Goal: Task Accomplishment & Management: Manage account settings

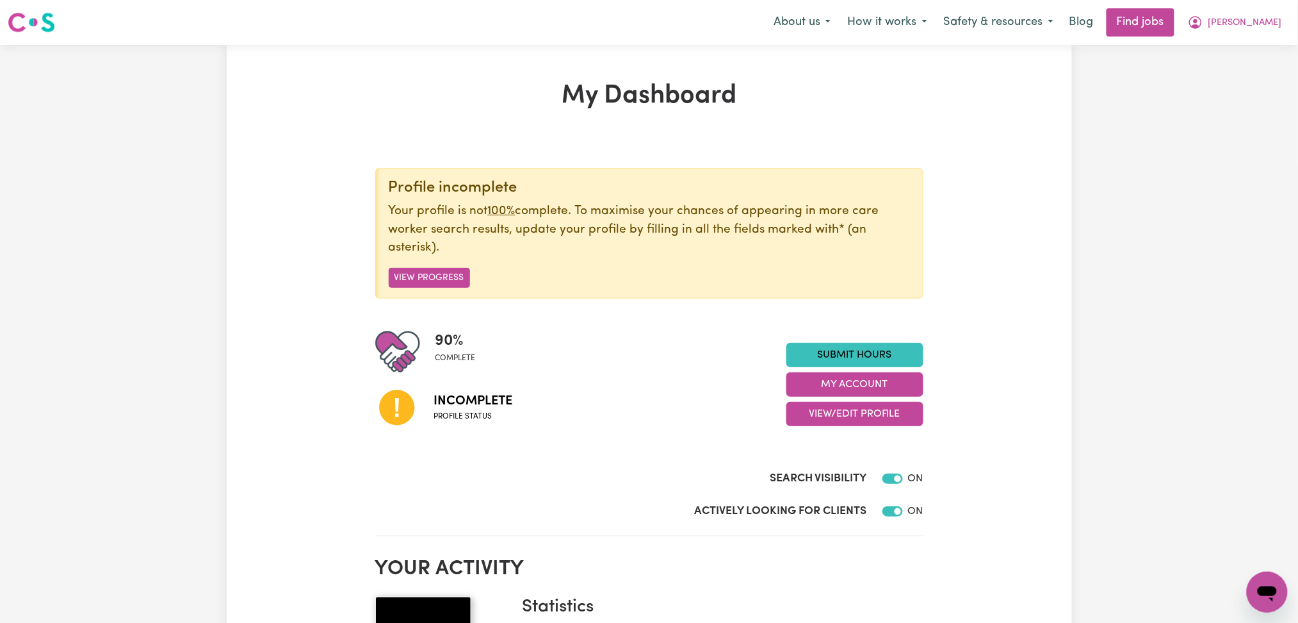
scroll to position [170, 0]
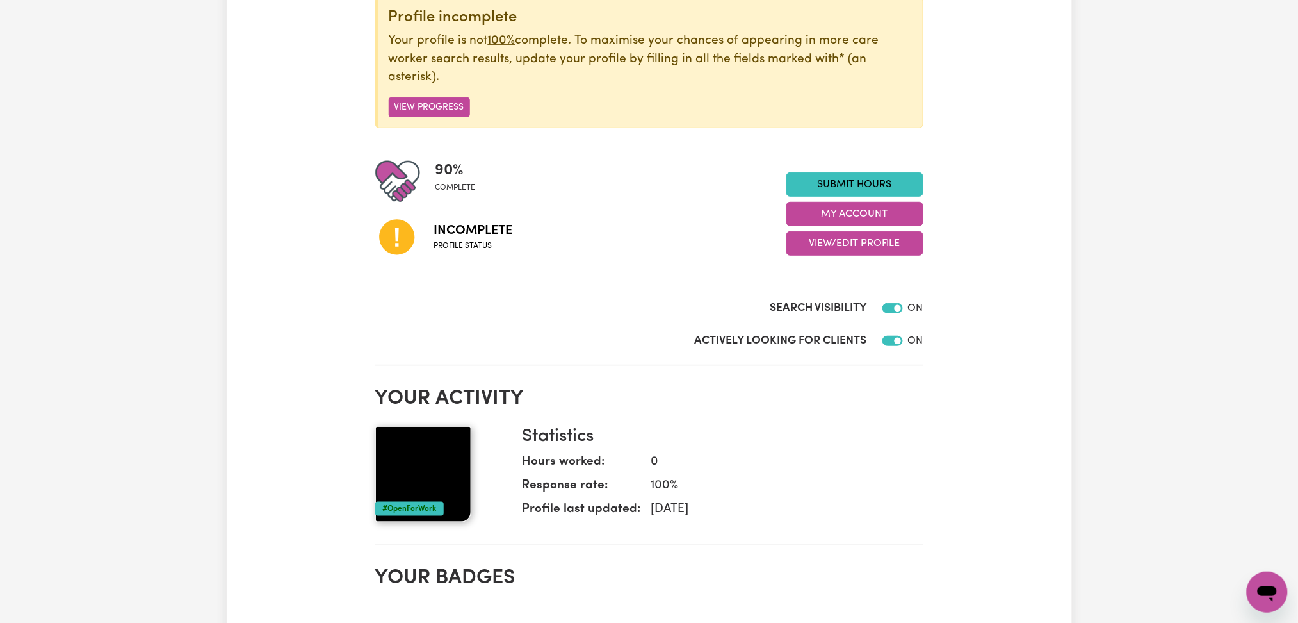
click at [827, 256] on div "90 % complete Incomplete Profile status Submit Hours My Account View/Edit Profi…" at bounding box center [649, 214] width 548 height 110
drag, startPoint x: 827, startPoint y: 250, endPoint x: 814, endPoint y: 297, distance: 47.9
click at [826, 256] on div "90 % complete Incomplete Profile status Submit Hours My Account View/Edit Profi…" at bounding box center [649, 214] width 548 height 110
click at [808, 252] on button "View/Edit Profile" at bounding box center [855, 243] width 137 height 24
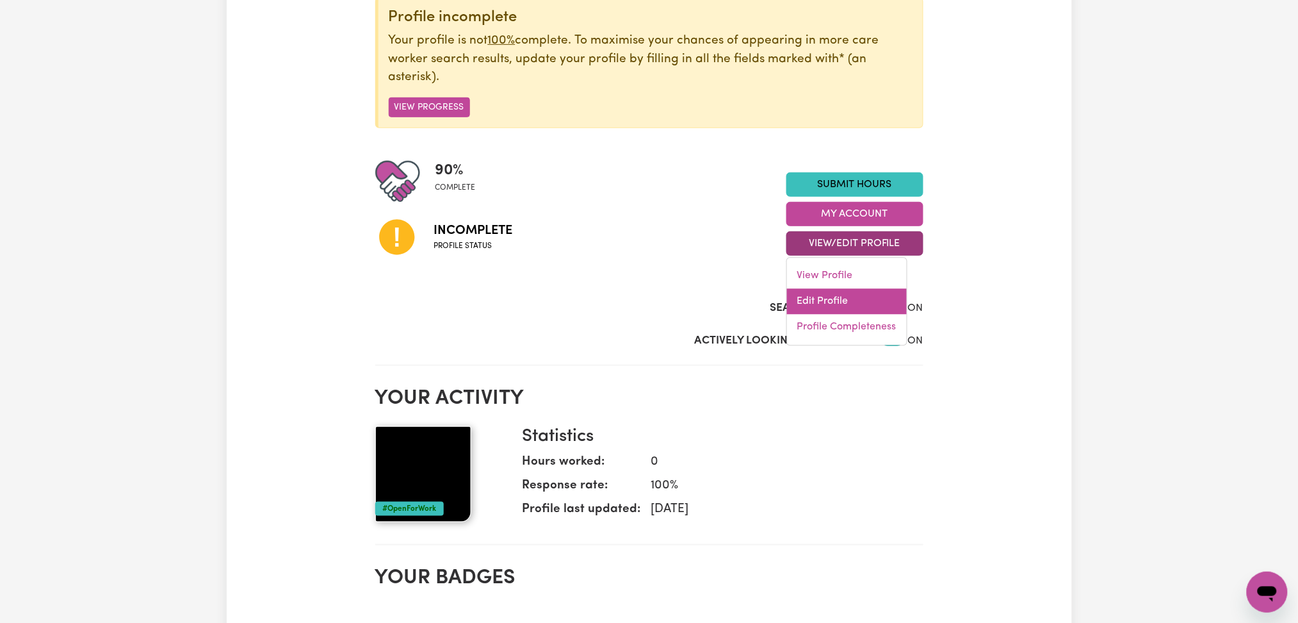
click at [823, 298] on link "Edit Profile" at bounding box center [847, 302] width 120 height 26
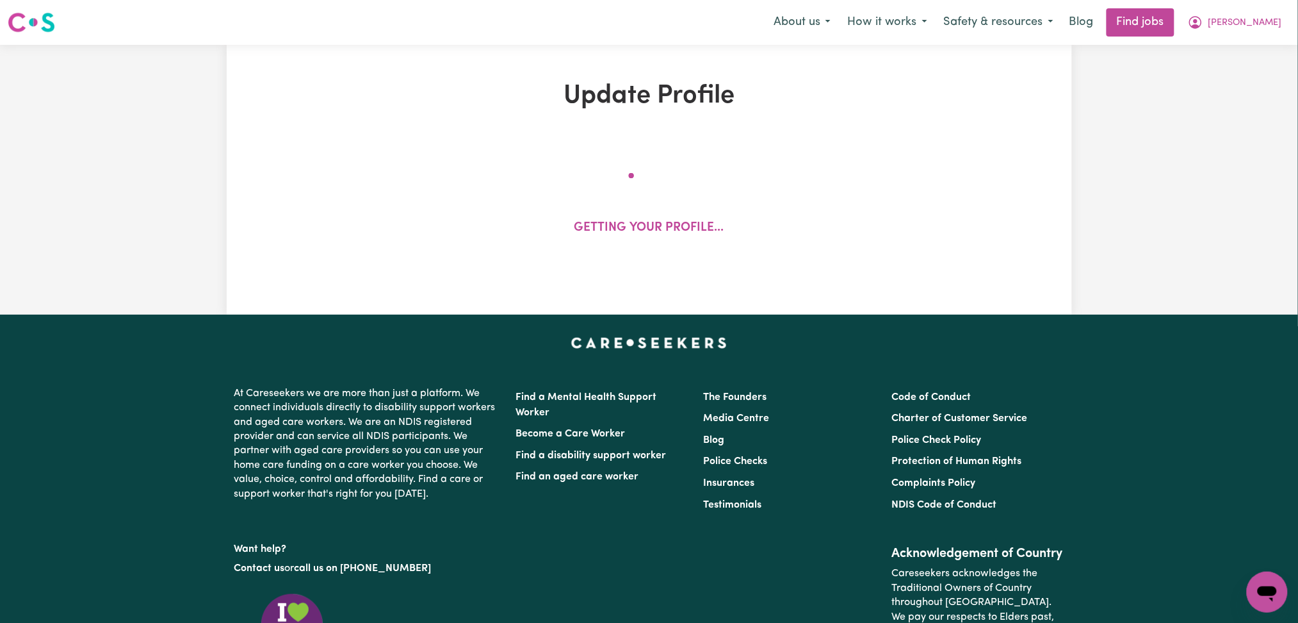
select select "[DEMOGRAPHIC_DATA]"
select select "[DEMOGRAPHIC_DATA] Citizen"
select select "Studying a healthcare related degree or qualification"
select select "55"
select select "65"
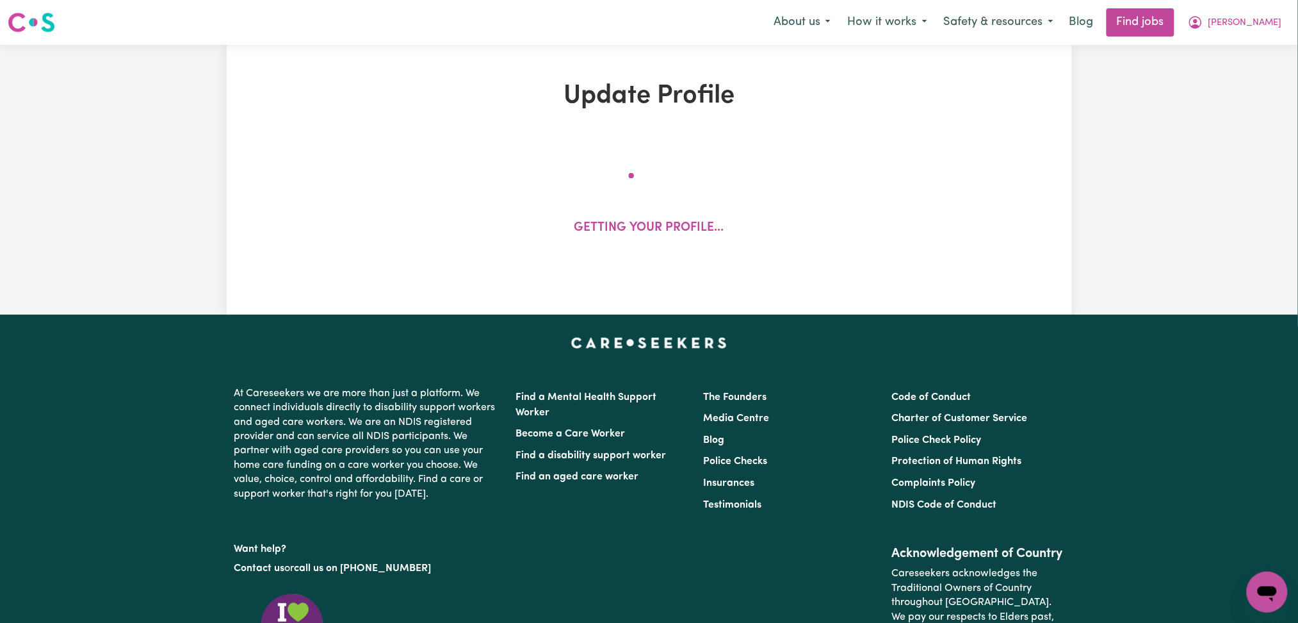
select select "75"
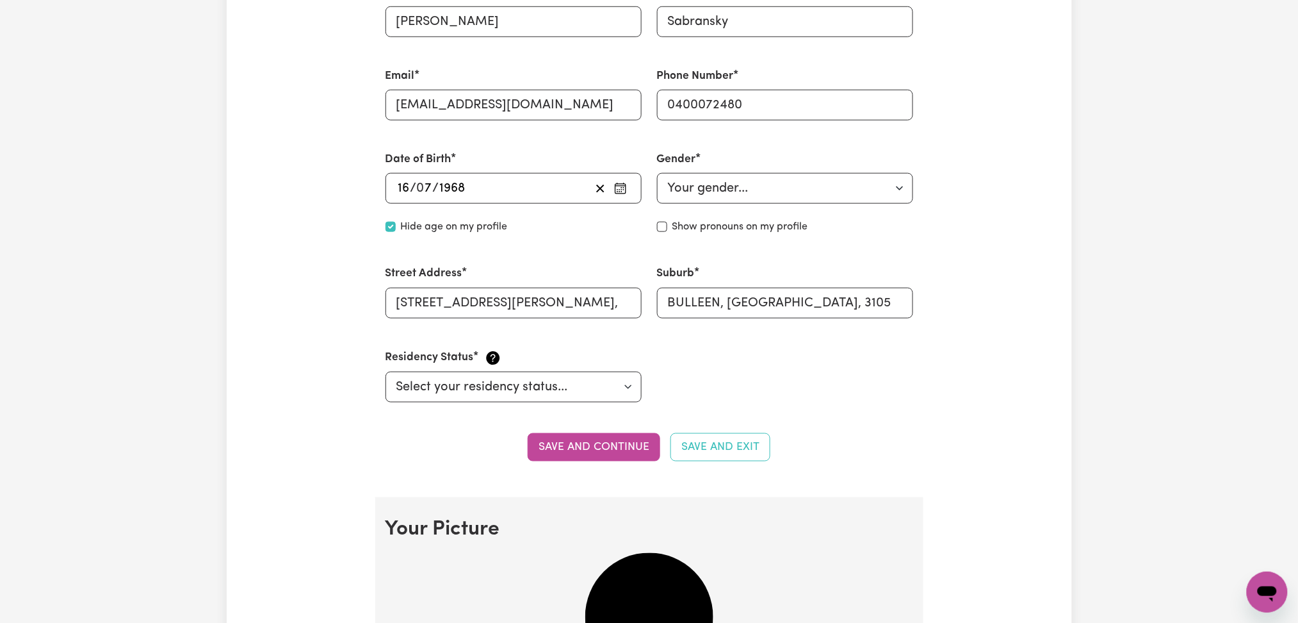
scroll to position [854, 0]
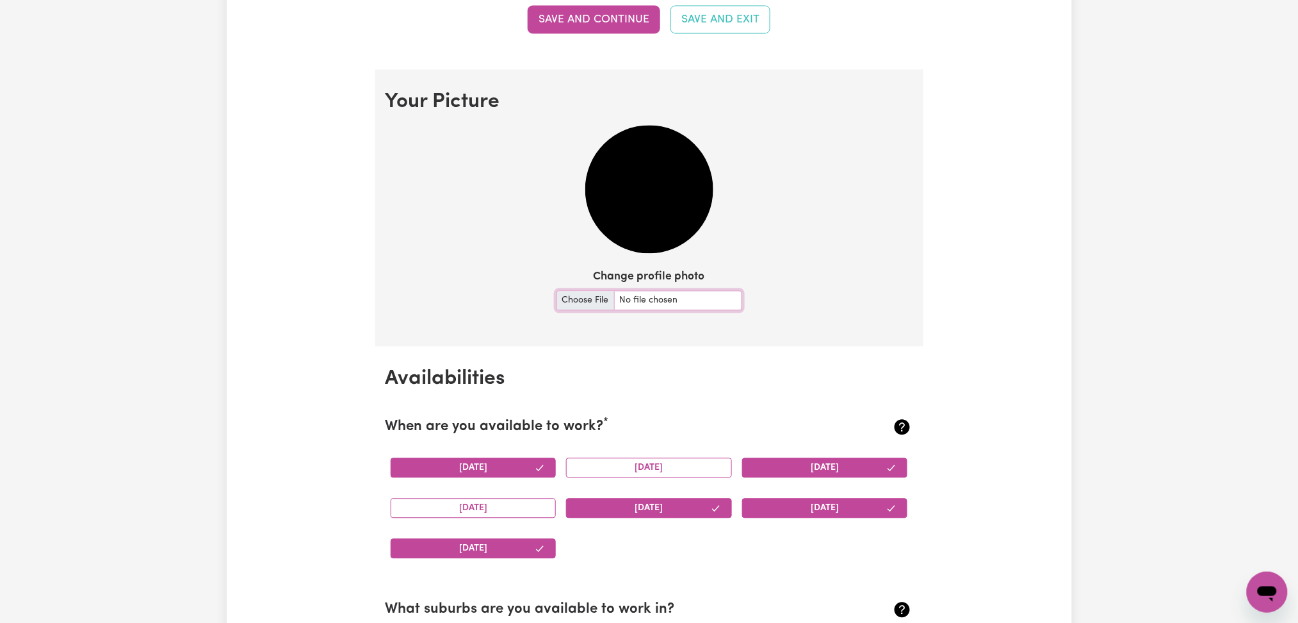
click at [565, 293] on input "Change profile photo" at bounding box center [650, 301] width 186 height 20
type input "C:\fakepath\[PERSON_NAME] prof pict.jpg"
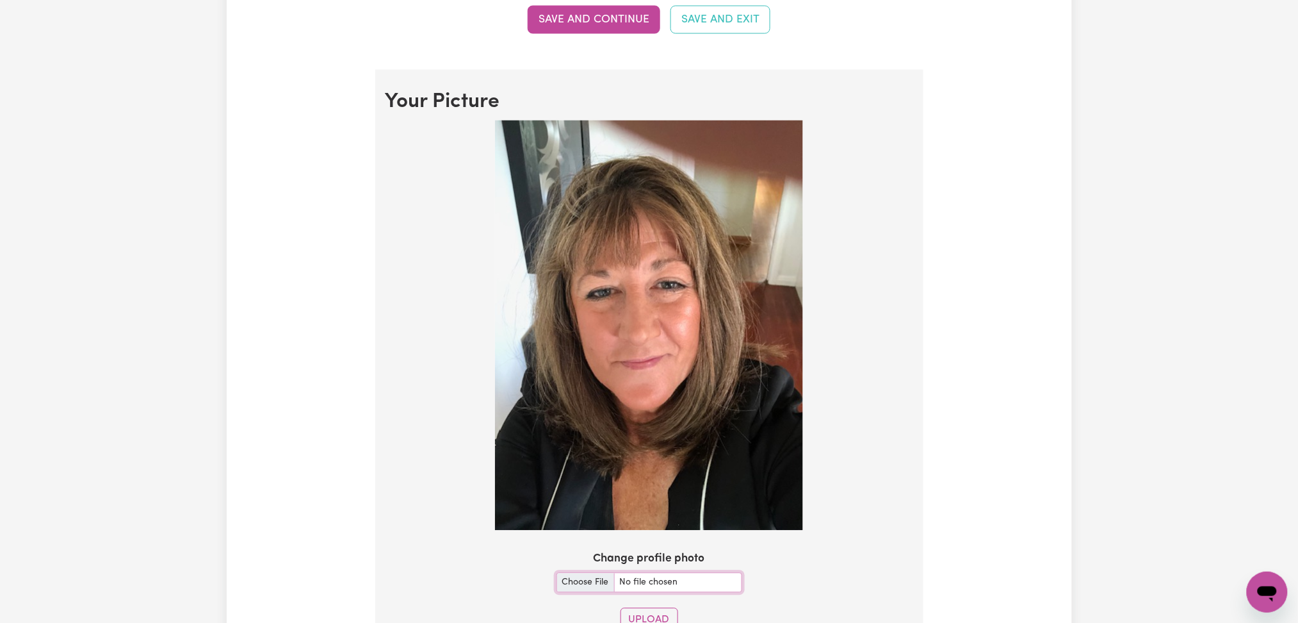
click at [543, 168] on img at bounding box center [649, 325] width 308 height 410
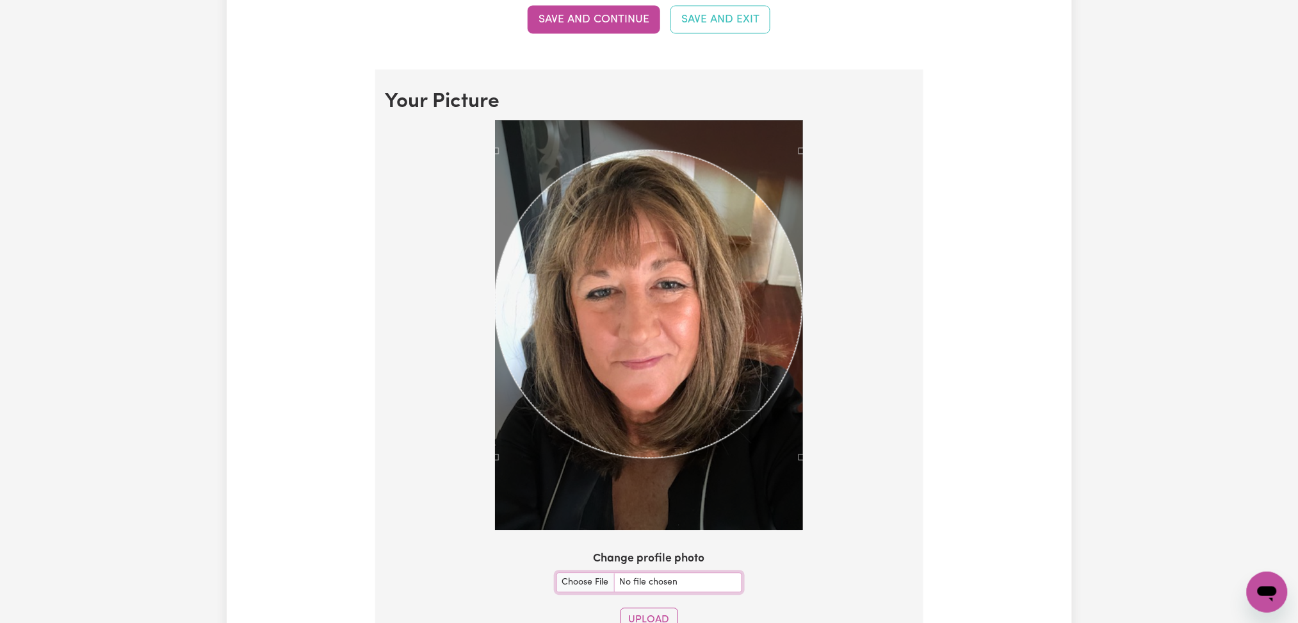
click at [657, 336] on div "Use the arrow keys to move the crop selection area" at bounding box center [648, 304] width 307 height 307
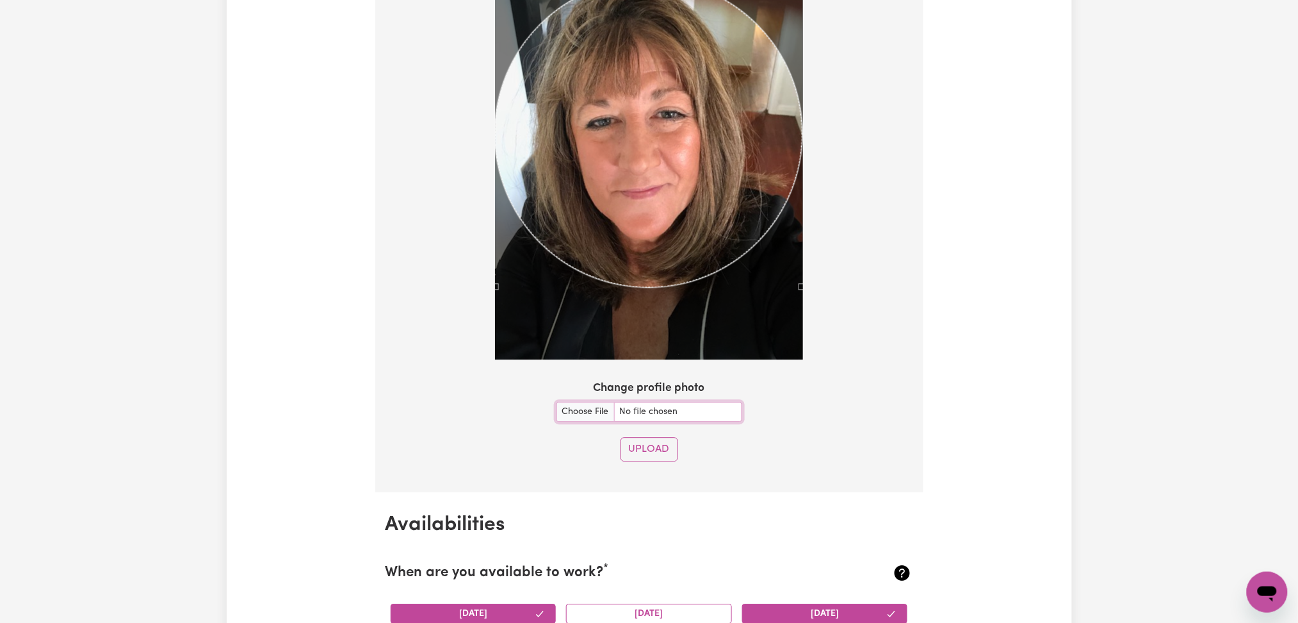
scroll to position [1110, 0]
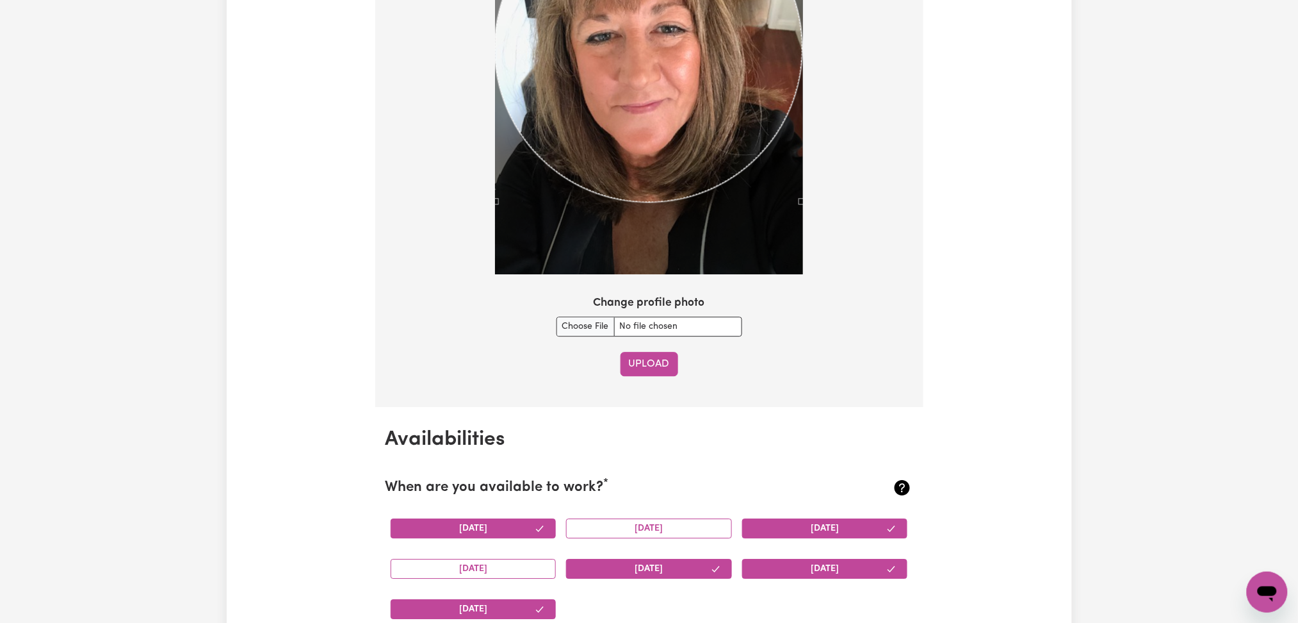
click at [641, 357] on button "Upload" at bounding box center [650, 364] width 58 height 24
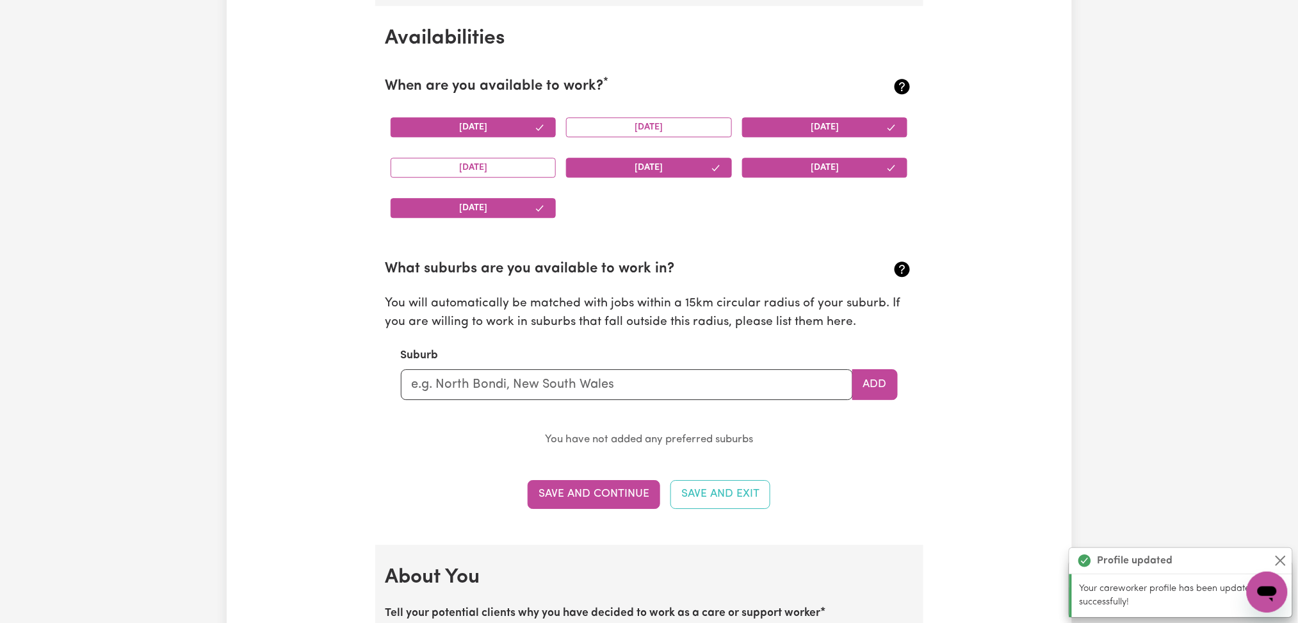
scroll to position [1200, 0]
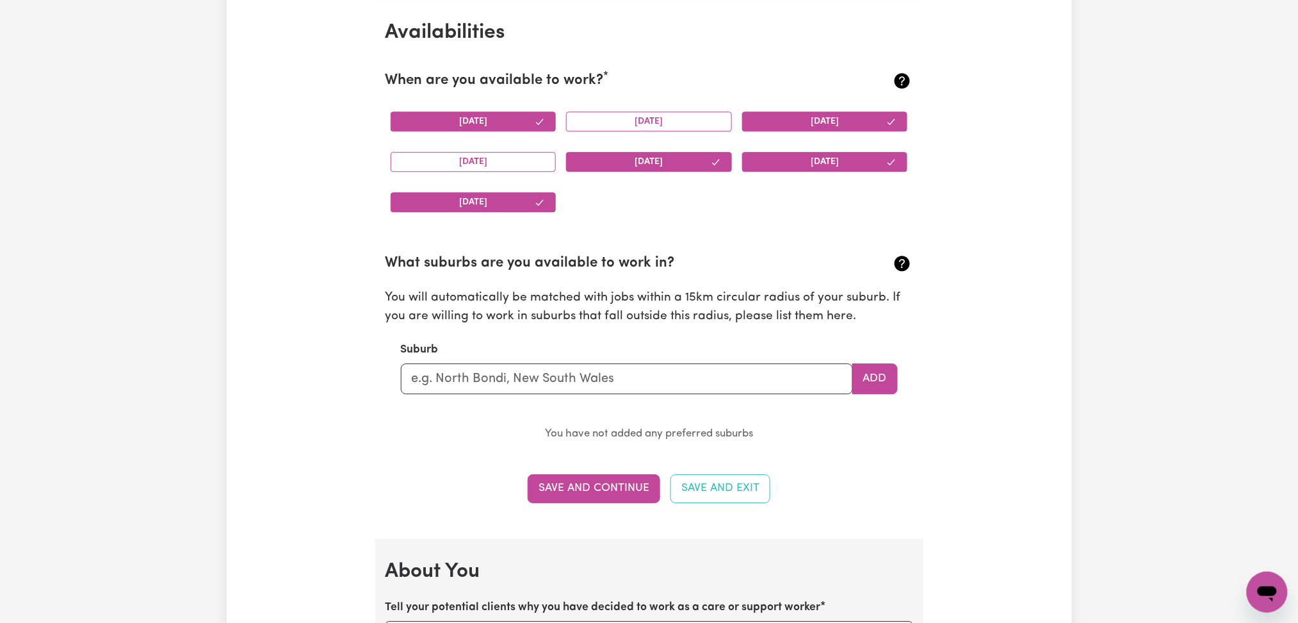
drag, startPoint x: 1257, startPoint y: 256, endPoint x: 1277, endPoint y: 148, distance: 109.4
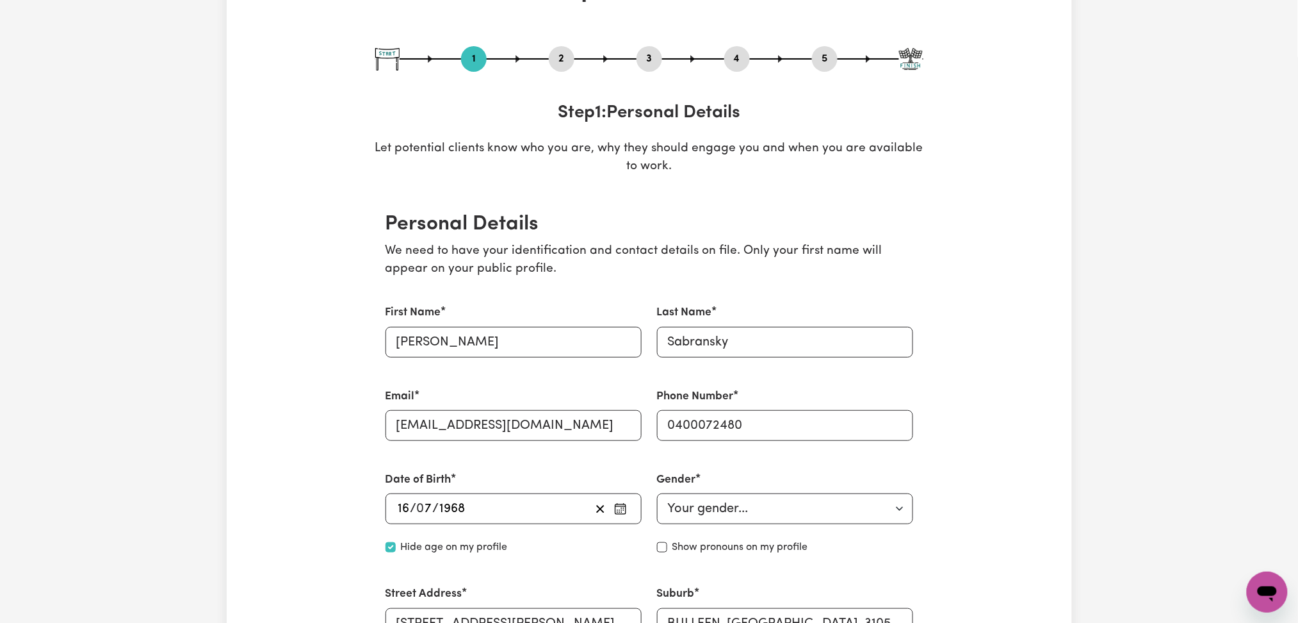
scroll to position [0, 0]
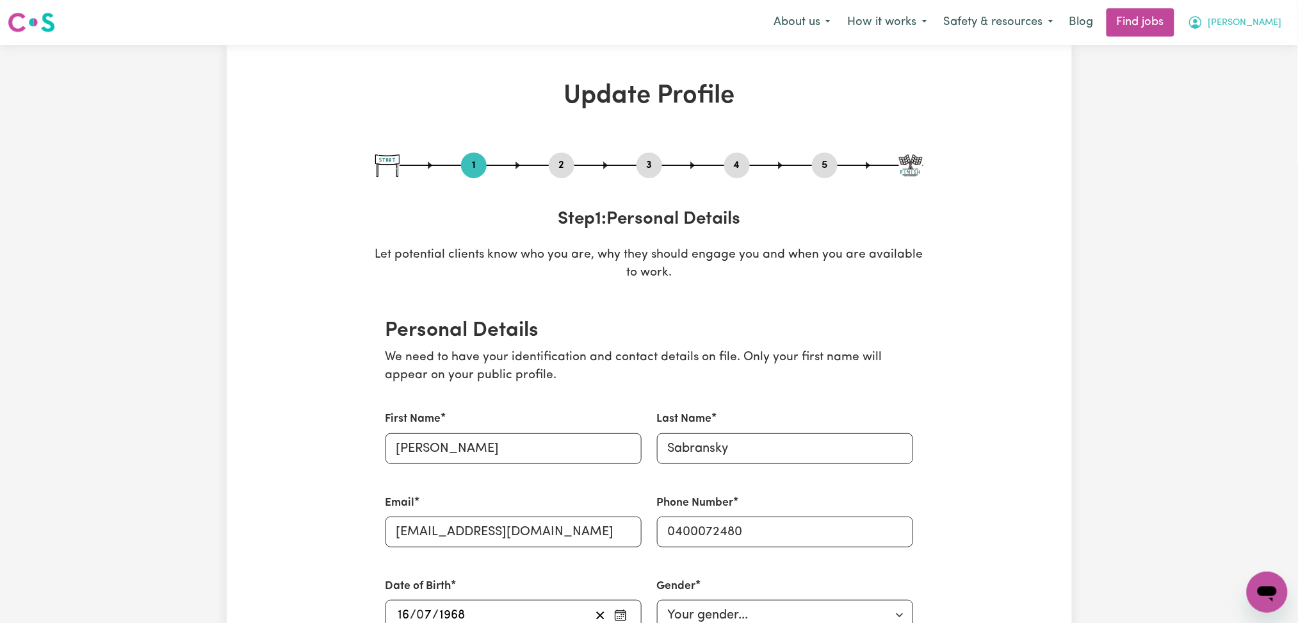
click at [1264, 16] on span "[PERSON_NAME]" at bounding box center [1246, 23] width 74 height 14
click at [1246, 85] on div "My Account My Dashboard Logout" at bounding box center [1239, 74] width 102 height 74
click at [1251, 98] on link "Logout" at bounding box center [1239, 98] width 101 height 24
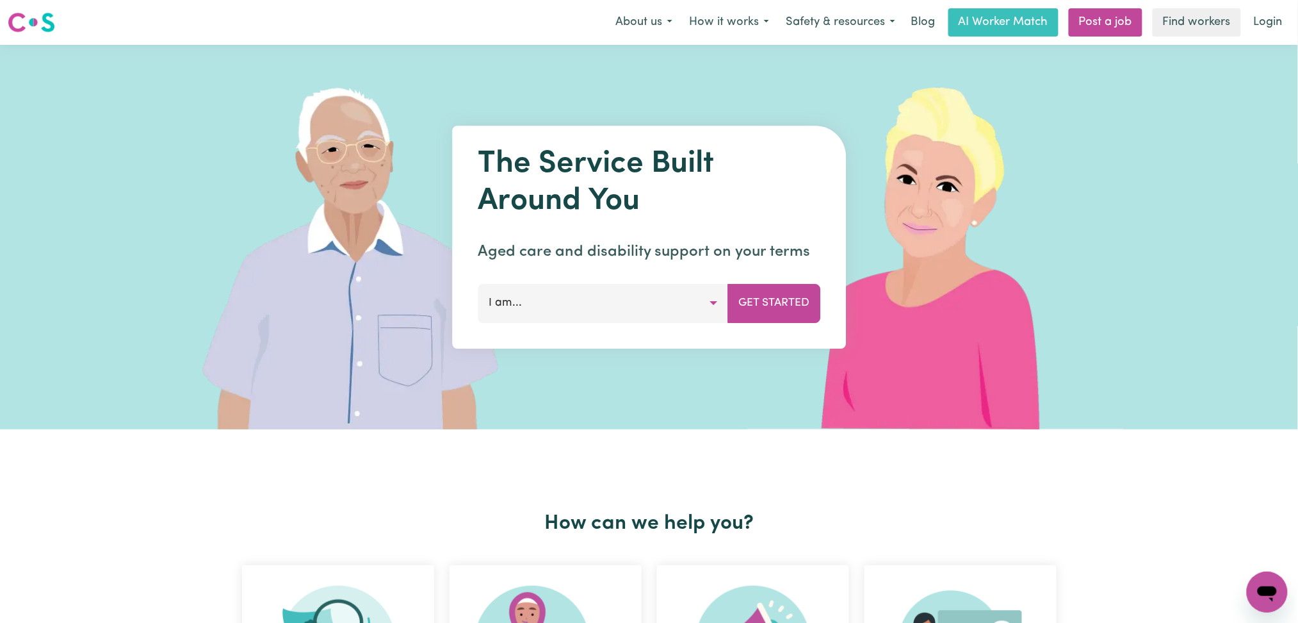
click at [1264, 30] on link "Login" at bounding box center [1268, 22] width 44 height 28
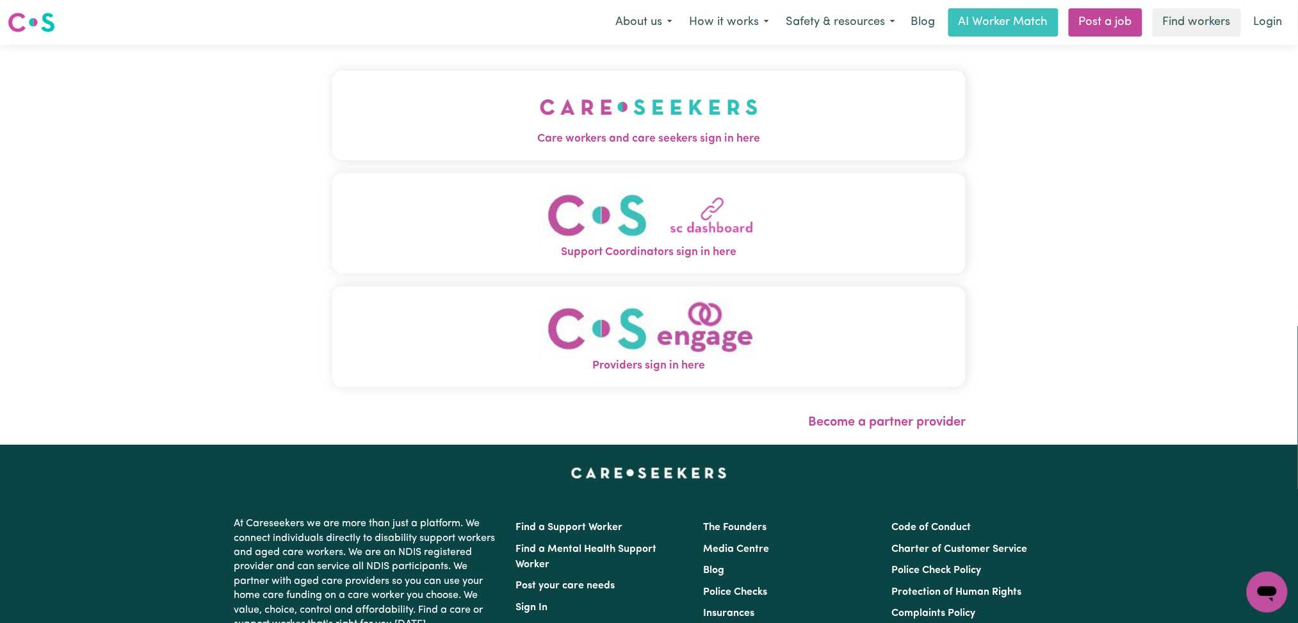
click at [540, 117] on img "Care workers and care seekers sign in here" at bounding box center [649, 106] width 218 height 47
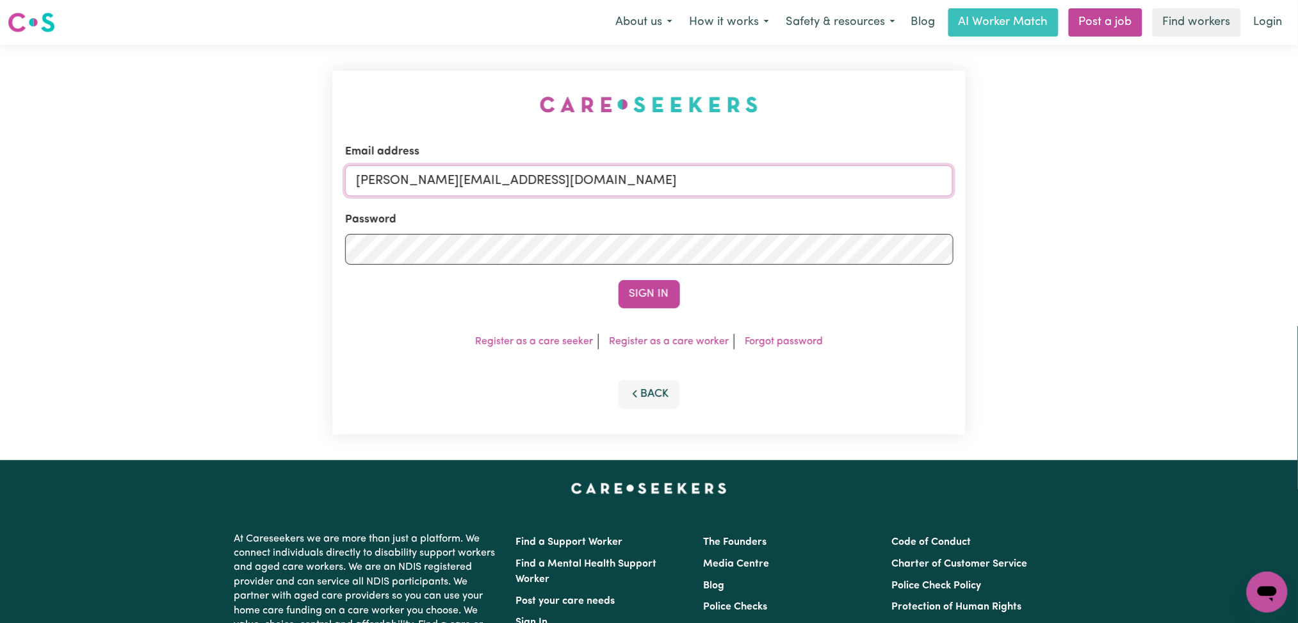
click at [500, 186] on input "[PERSON_NAME][EMAIL_ADDRESS][DOMAIN_NAME]" at bounding box center [649, 180] width 609 height 31
drag, startPoint x: 425, startPoint y: 178, endPoint x: 769, endPoint y: 183, distance: 344.0
click at [769, 182] on input "Superuser~[EMAIL_ADDRESS][DOMAIN_NAME]" at bounding box center [649, 180] width 609 height 31
type input "Superuser~[EMAIL_ADDRESS][DOMAIN_NAME]"
click at [666, 281] on button "Sign In" at bounding box center [649, 294] width 61 height 28
